Goal: Navigation & Orientation: Find specific page/section

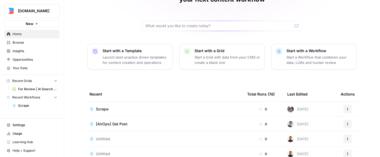
scroll to position [14, 0]
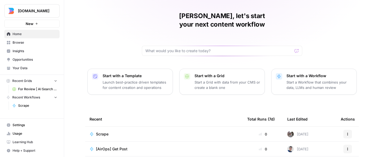
click at [17, 44] on span "Browse" at bounding box center [35, 42] width 45 height 5
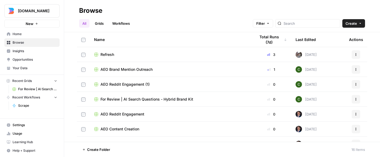
click at [106, 54] on span "Refresh" at bounding box center [107, 54] width 14 height 5
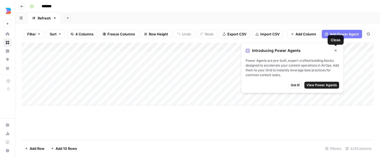
click at [336, 50] on icon "button" at bounding box center [335, 50] width 3 height 3
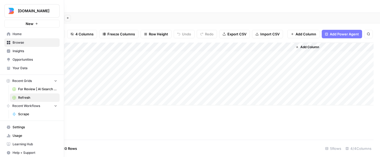
click at [23, 58] on span "Opportunities" at bounding box center [35, 59] width 45 height 5
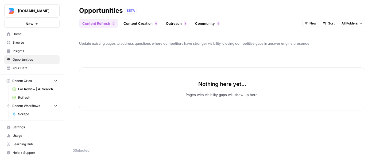
click at [140, 22] on link "Content Creation 6" at bounding box center [140, 23] width 40 height 9
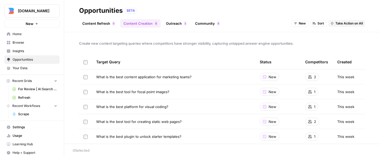
click at [15, 34] on span "Home" at bounding box center [35, 34] width 45 height 5
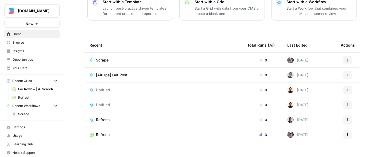
scroll to position [2, 0]
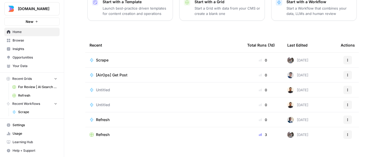
click at [27, 144] on span "Learning Hub" at bounding box center [35, 142] width 45 height 5
